Goal: Check status: Check status

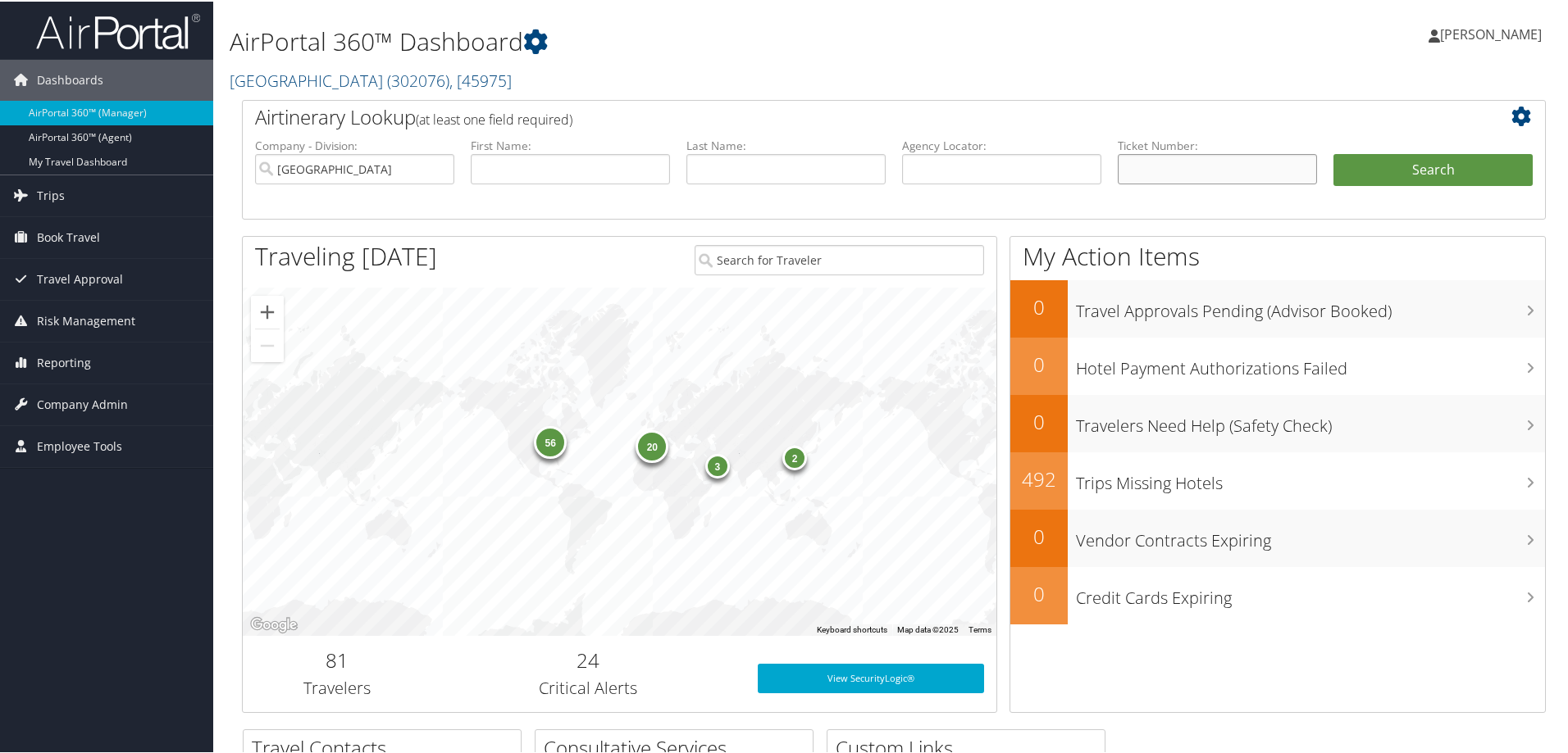
click at [1150, 161] on input "text" at bounding box center [1217, 167] width 200 height 31
paste input "0018998458125"
type input "0018998458125"
click at [1333, 152] on button "Search" at bounding box center [1432, 169] width 200 height 33
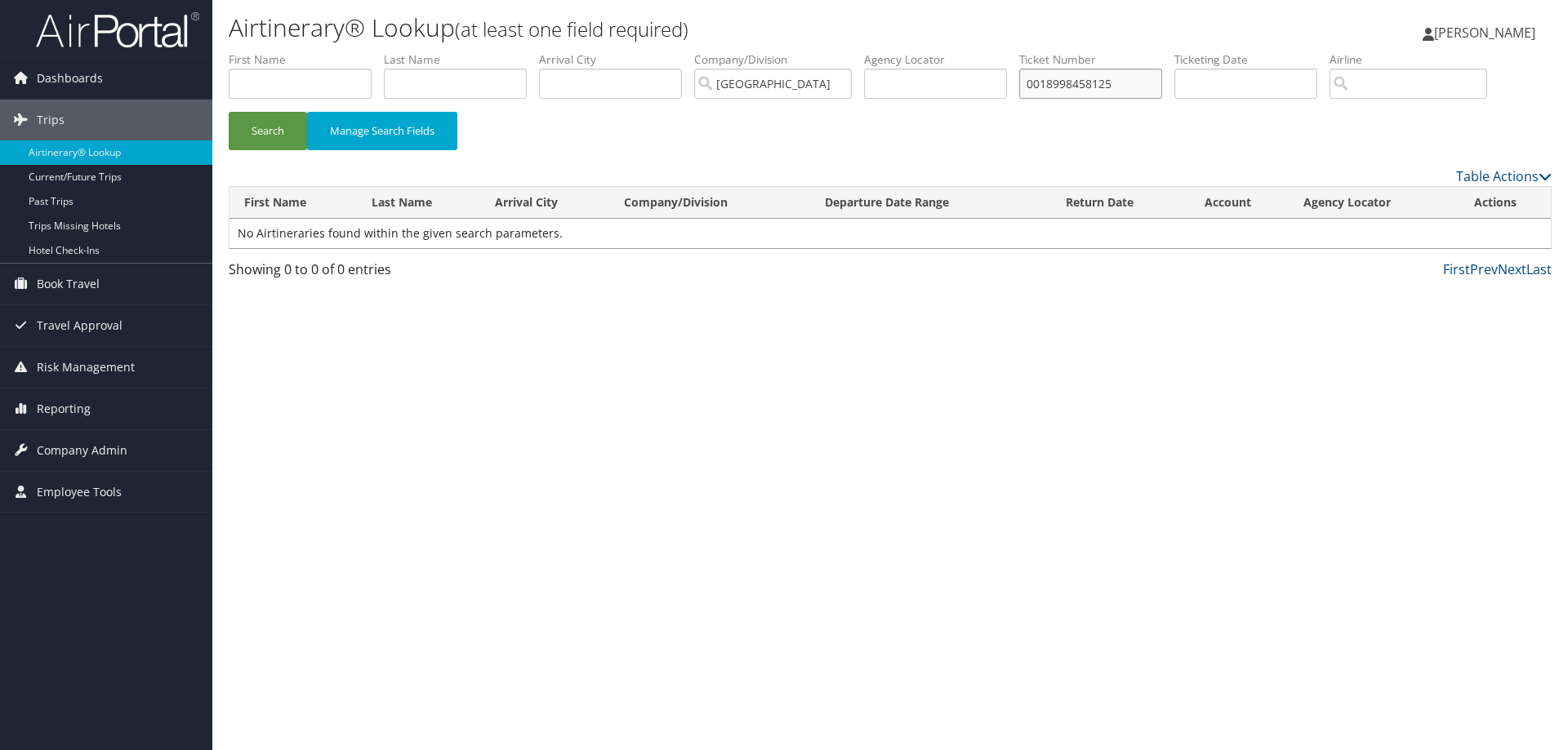
click at [1132, 77] on input "0018998458125" at bounding box center [1090, 83] width 143 height 30
click at [228, 112] on button "Search" at bounding box center [267, 131] width 78 height 39
click at [128, 30] on img at bounding box center [118, 30] width 163 height 39
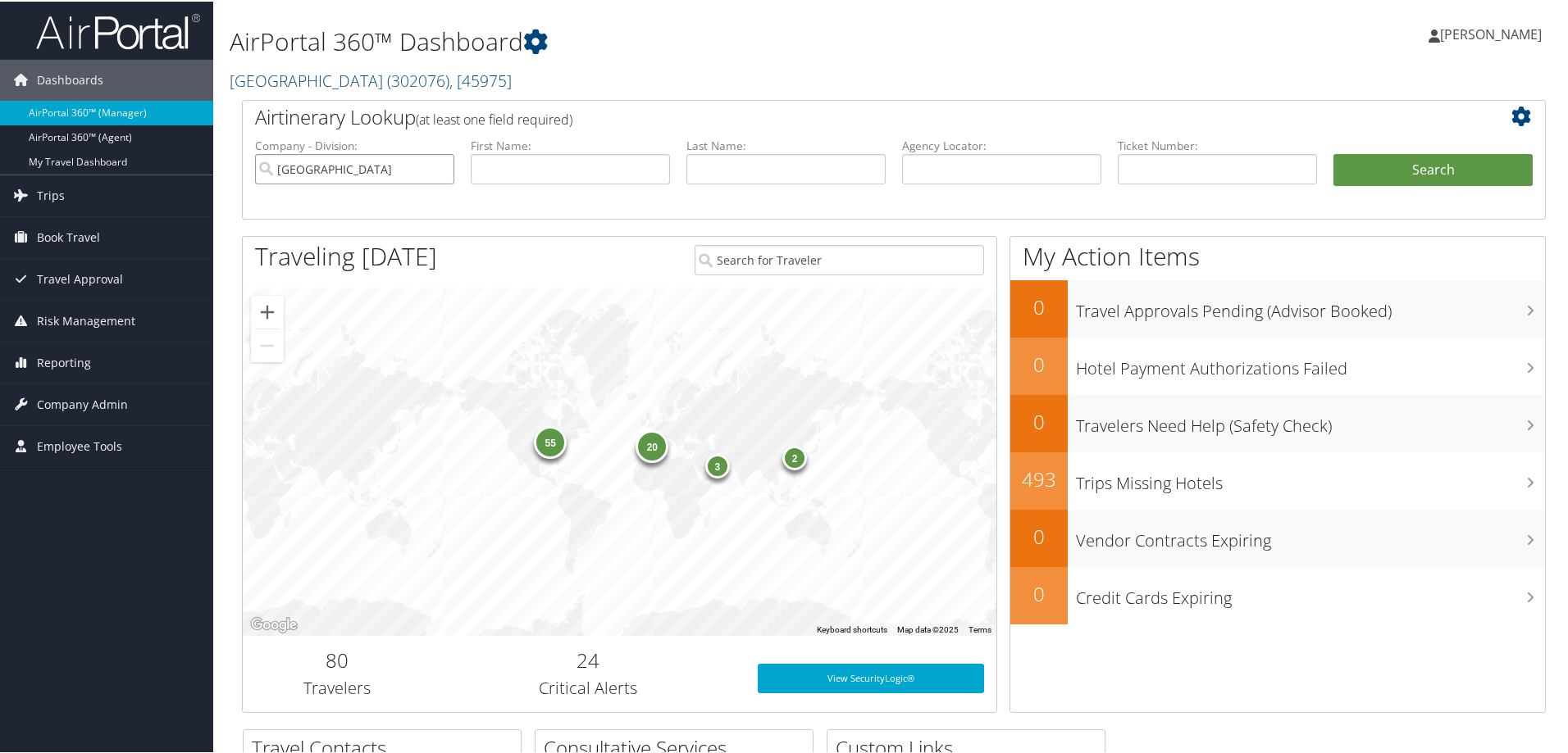
click at [438, 166] on input "[GEOGRAPHIC_DATA]" at bounding box center [354, 167] width 200 height 31
click at [1124, 163] on input "text" at bounding box center [1217, 167] width 200 height 31
paste input "0018998458125"
type input "0018998458125"
click at [1333, 152] on button "Search" at bounding box center [1432, 169] width 200 height 33
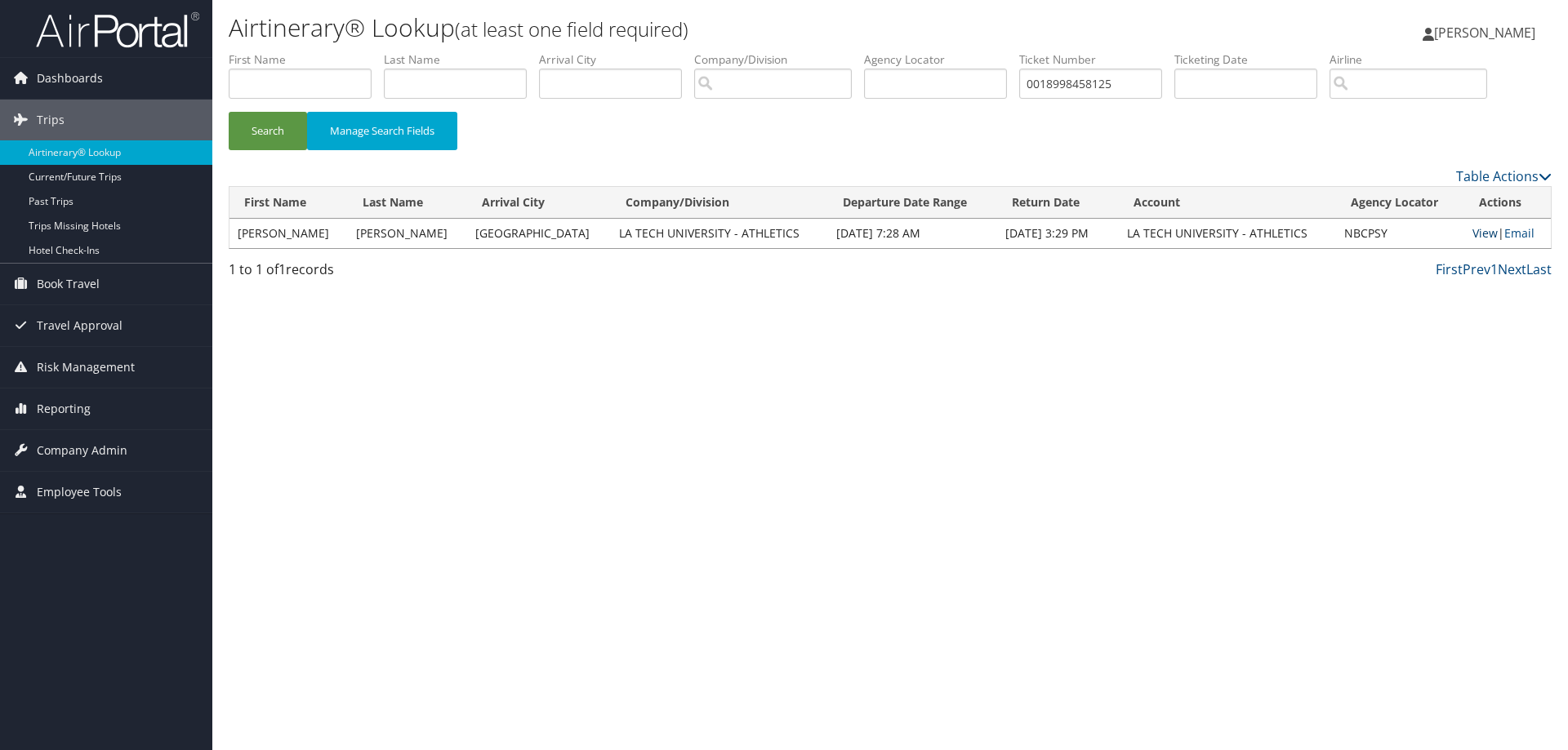
click at [1474, 232] on link "View" at bounding box center [1485, 232] width 26 height 16
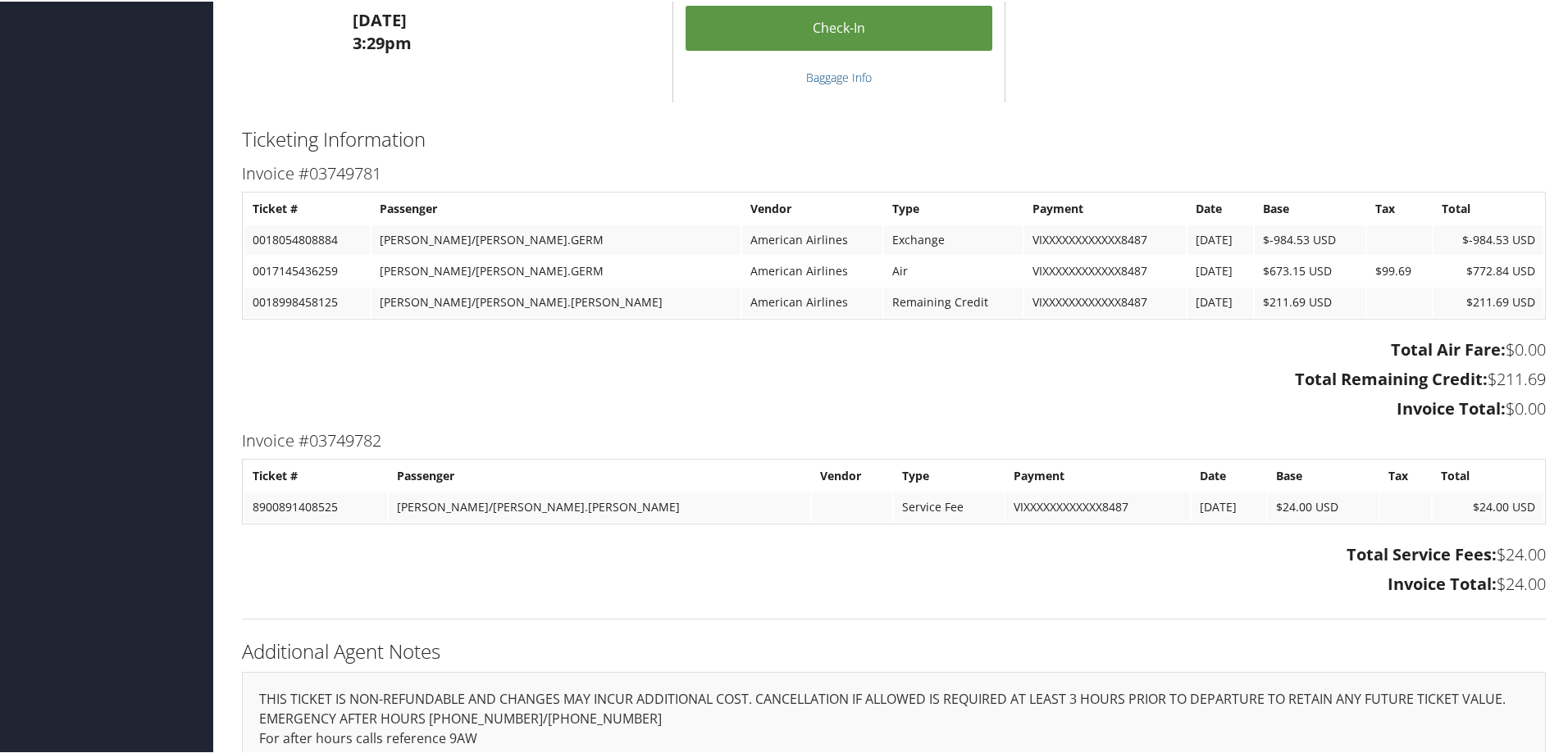
scroll to position [1614, 0]
